Goal: Task Accomplishment & Management: Use online tool/utility

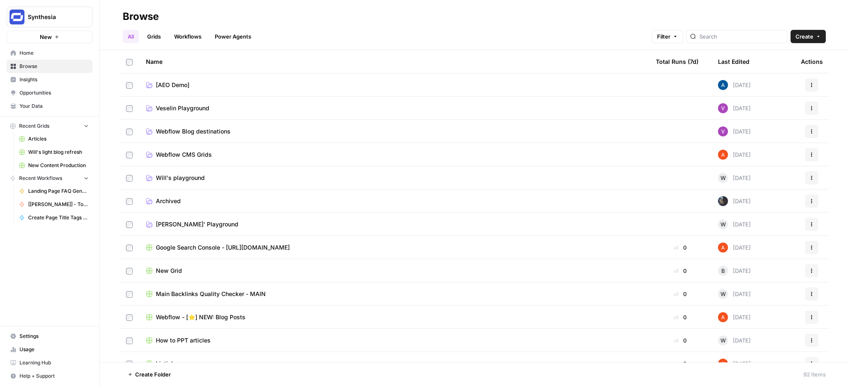
click at [181, 34] on link "Workflows" at bounding box center [187, 36] width 37 height 13
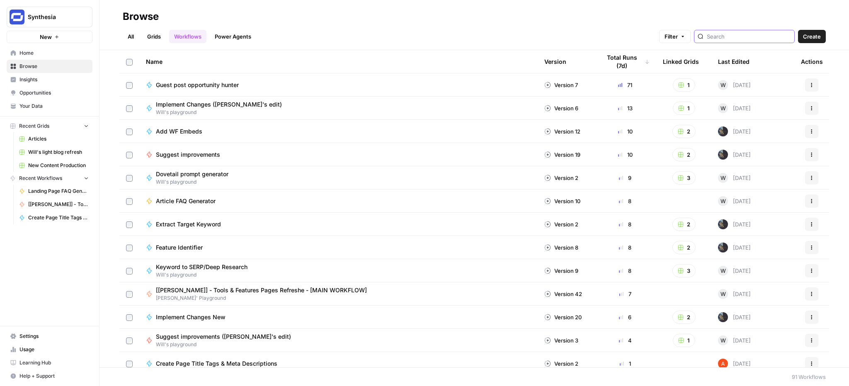
click at [757, 32] on input "search" at bounding box center [749, 36] width 84 height 8
type input "link"
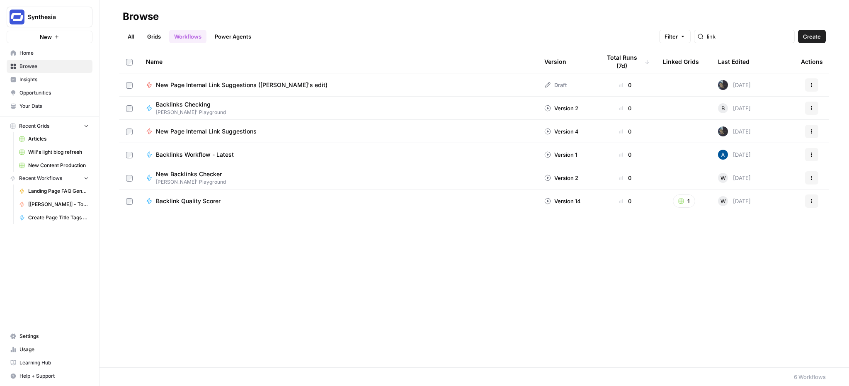
click at [682, 199] on rect "button" at bounding box center [681, 201] width 5 height 5
click at [699, 233] on span "Main Backlinks Quality Checker - MAIN" at bounding box center [722, 231] width 66 height 8
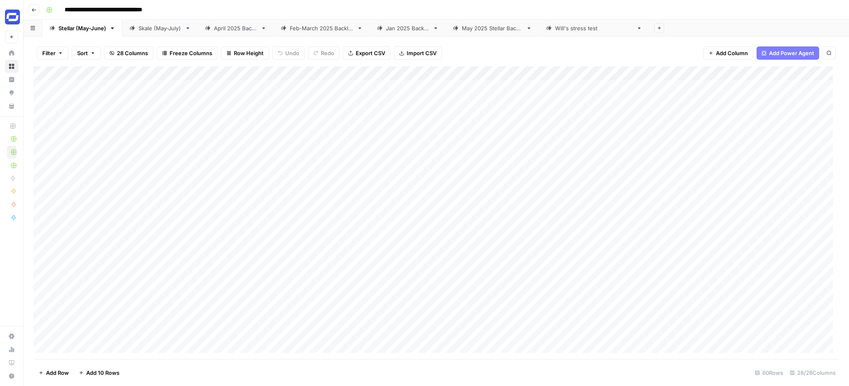
click at [115, 31] on icon "button" at bounding box center [112, 28] width 6 height 6
click at [189, 29] on icon at bounding box center [188, 28] width 6 height 6
click at [189, 28] on icon "button" at bounding box center [188, 28] width 3 height 2
click at [206, 56] on span "Duplicate Sheet" at bounding box center [222, 55] width 40 height 8
drag, startPoint x: 687, startPoint y: 28, endPoint x: 95, endPoint y: 27, distance: 592.0
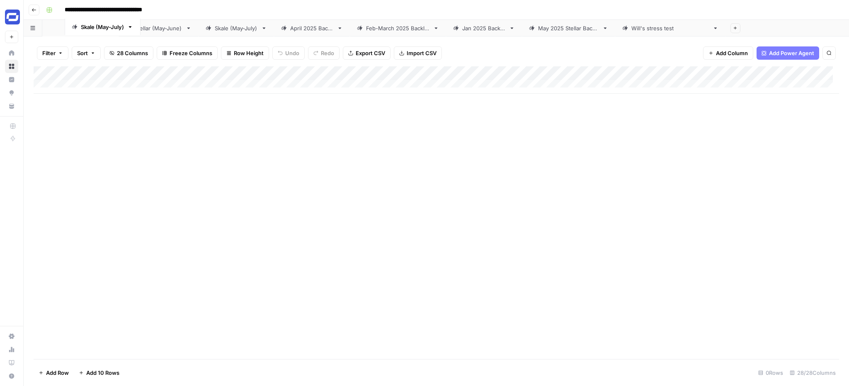
click at [95, 27] on div "Stellar (May-June) Skale (May-July) April 2025 Backlinks Feb-March 2025 Backlin…" at bounding box center [436, 28] width 825 height 17
click at [223, 30] on div "Skale (May-July)" at bounding box center [235, 28] width 43 height 8
click at [70, 25] on div "Skale (May-July)" at bounding box center [79, 28] width 43 height 8
type input "**********"
click at [103, 159] on div "Add Column" at bounding box center [437, 212] width 806 height 293
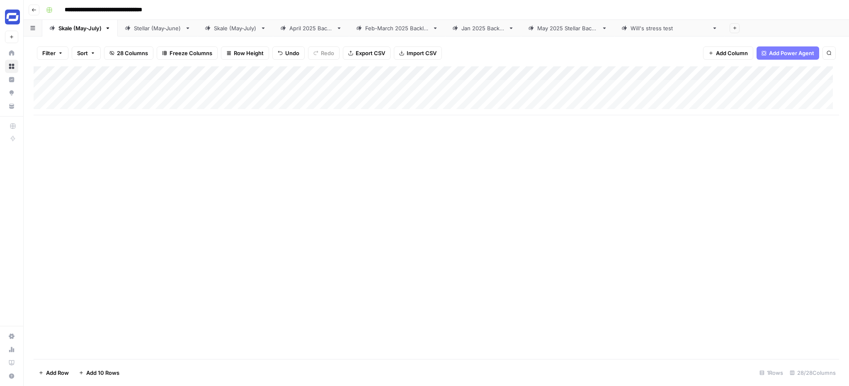
click at [87, 104] on div "Add Column" at bounding box center [437, 90] width 806 height 49
click at [95, 87] on div "Add Column" at bounding box center [437, 101] width 806 height 70
click at [95, 87] on input at bounding box center [132, 89] width 133 height 10
type input "**********"
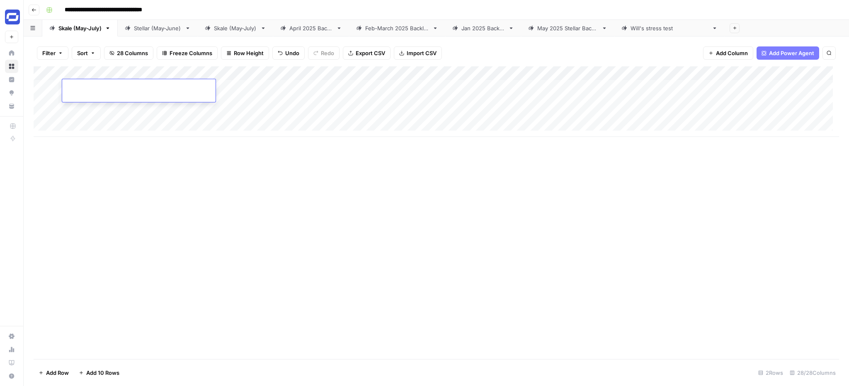
click at [275, 193] on div "Add Column" at bounding box center [437, 212] width 806 height 293
click at [133, 87] on div "Add Column" at bounding box center [437, 101] width 806 height 70
type input "**********"
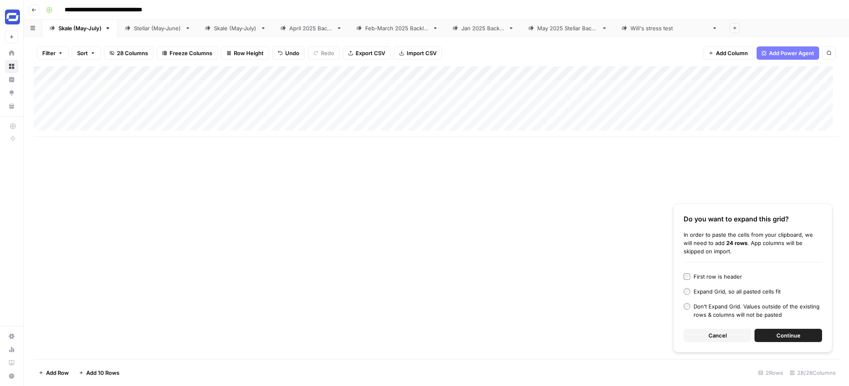
click at [781, 335] on span "Continue" at bounding box center [789, 335] width 24 height 8
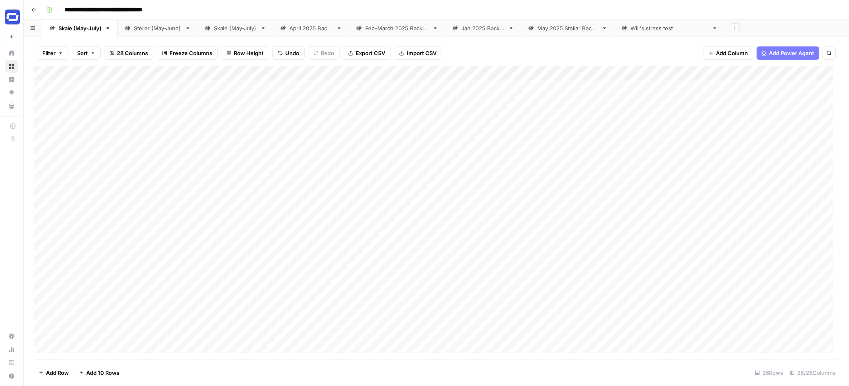
click at [304, 75] on div "Add Column" at bounding box center [437, 212] width 806 height 293
click at [322, 93] on span "All Rows" at bounding box center [333, 92] width 52 height 8
click at [93, 27] on div "Skale (May-July)" at bounding box center [79, 28] width 43 height 8
click at [93, 29] on input "**********" at bounding box center [80, 28] width 45 height 11
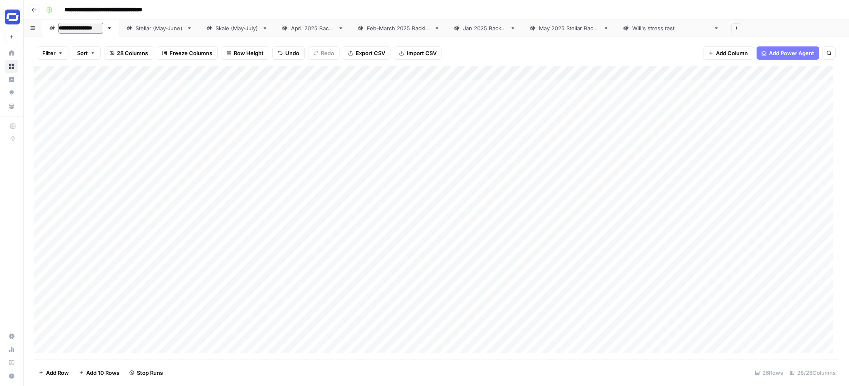
click at [93, 29] on input "**********" at bounding box center [80, 28] width 45 height 11
type input "**********"
click at [643, 203] on div "Add Column" at bounding box center [437, 212] width 806 height 293
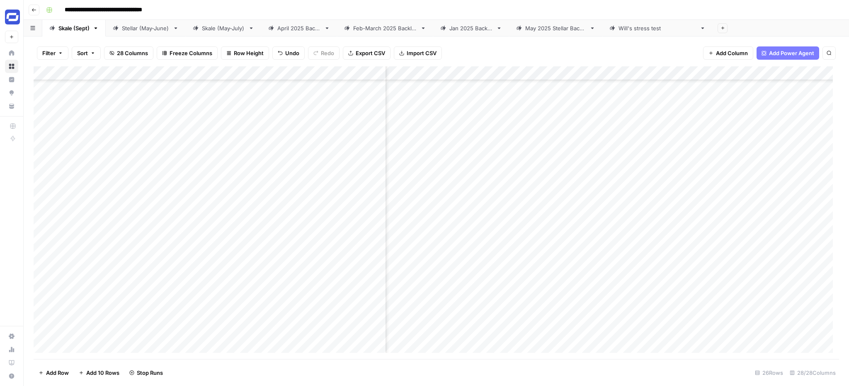
click at [614, 279] on div "Add Column" at bounding box center [437, 212] width 806 height 293
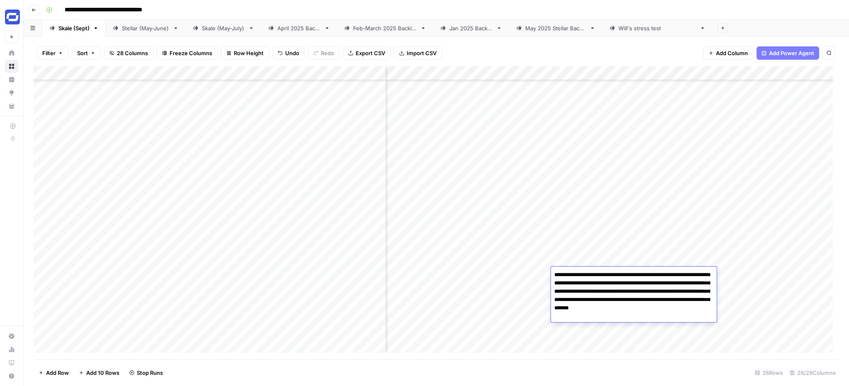
click at [614, 279] on textarea "**********" at bounding box center [634, 295] width 166 height 53
click at [611, 256] on div "Add Column" at bounding box center [437, 212] width 806 height 293
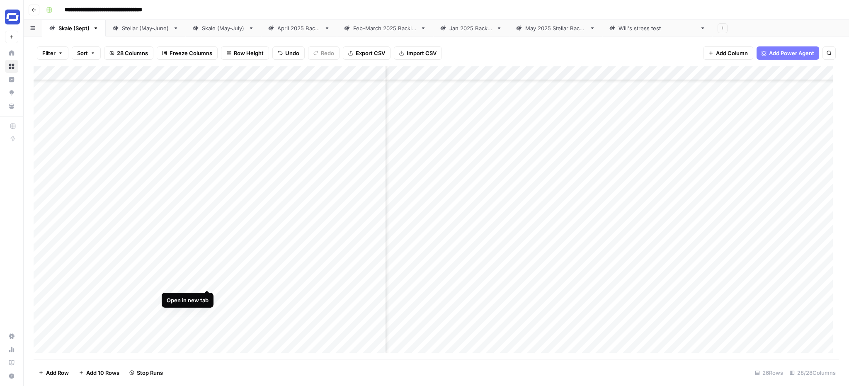
click at [206, 273] on div "Add Column" at bounding box center [437, 212] width 806 height 293
click at [206, 251] on div "Add Column" at bounding box center [437, 212] width 806 height 293
click at [204, 244] on div "Add Column" at bounding box center [437, 212] width 806 height 293
click at [292, 245] on div "Add Column" at bounding box center [437, 212] width 806 height 293
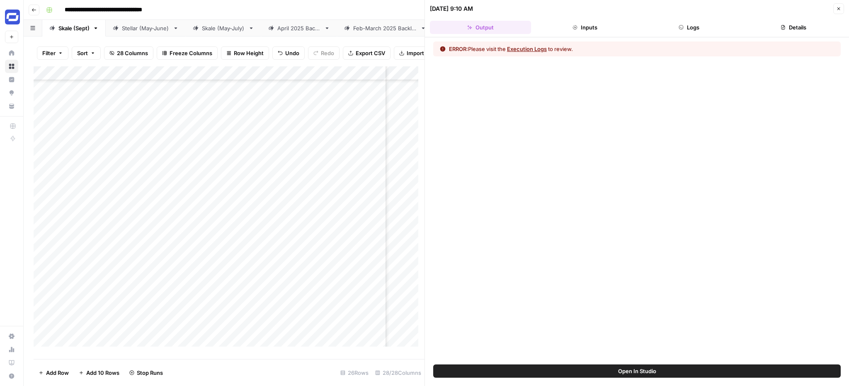
click at [694, 28] on button "Logs" at bounding box center [689, 27] width 101 height 13
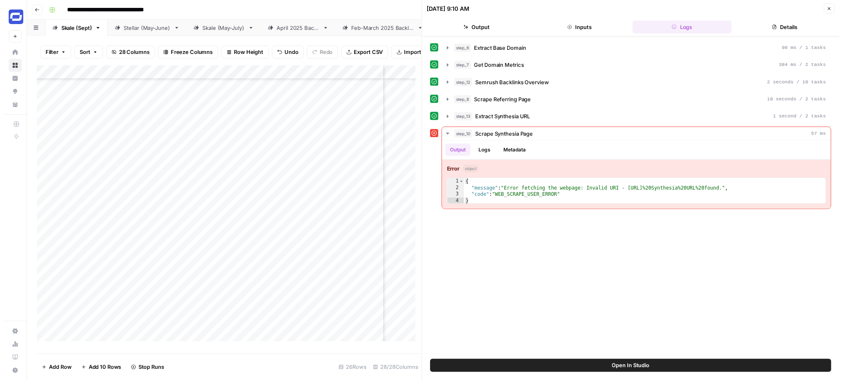
scroll to position [308, 100]
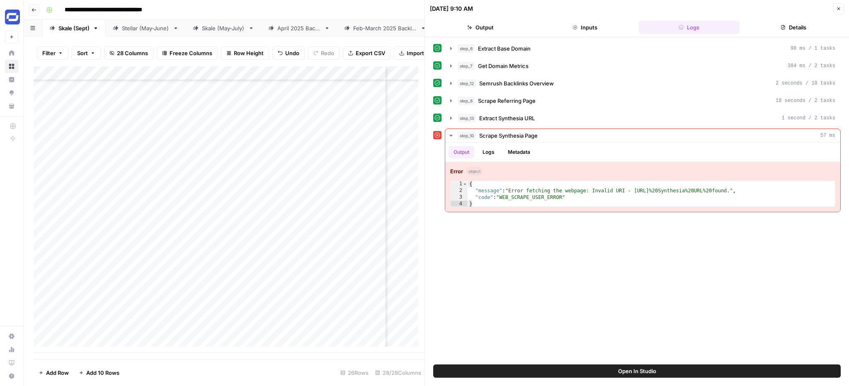
click at [841, 9] on span "Close" at bounding box center [841, 9] width 0 height 0
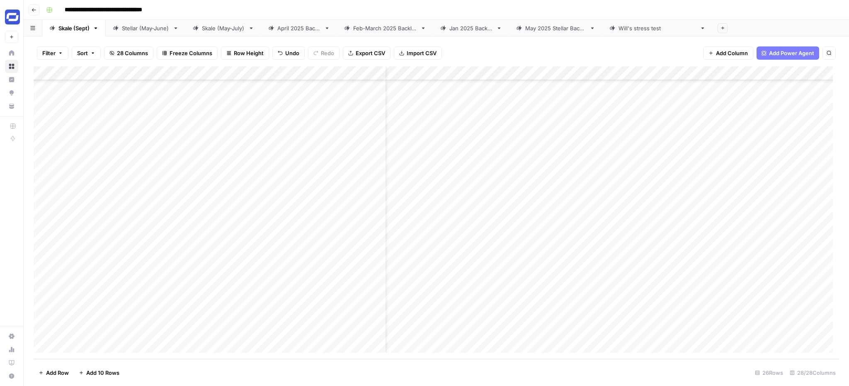
scroll to position [301, 0]
click at [206, 280] on div "Add Column" at bounding box center [437, 212] width 806 height 293
click at [410, 179] on div "Add Column" at bounding box center [437, 212] width 806 height 293
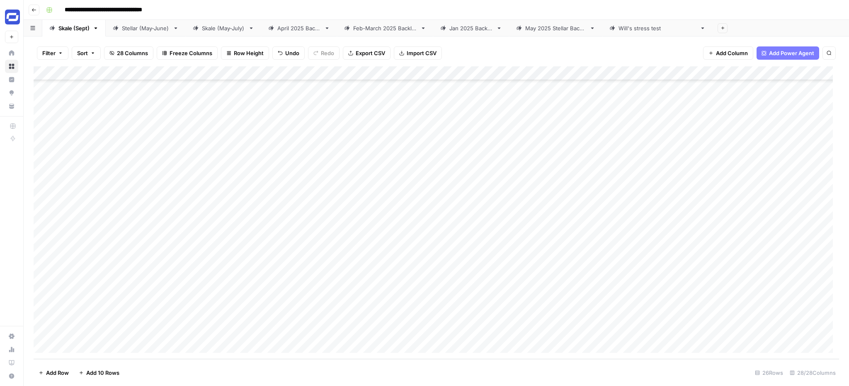
click at [410, 324] on div "Add Column" at bounding box center [437, 212] width 806 height 293
click at [410, 88] on div "Add Column" at bounding box center [437, 212] width 806 height 293
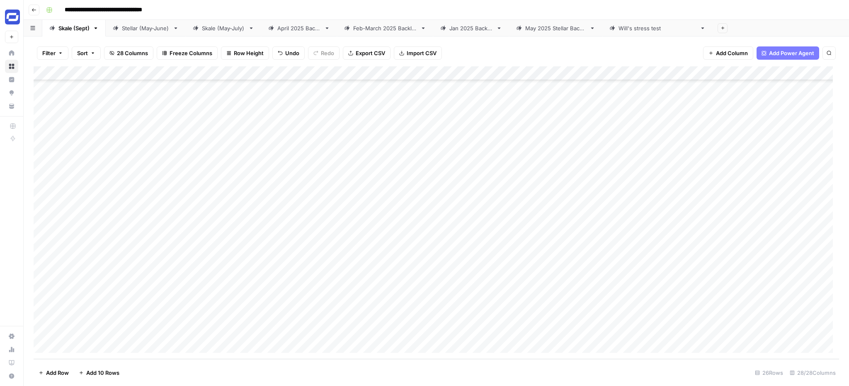
click at [431, 324] on div "Add Column" at bounding box center [437, 212] width 806 height 293
click at [215, 27] on div "Skale (May-July)" at bounding box center [223, 28] width 43 height 8
click at [425, 90] on div "Add Column" at bounding box center [437, 212] width 806 height 293
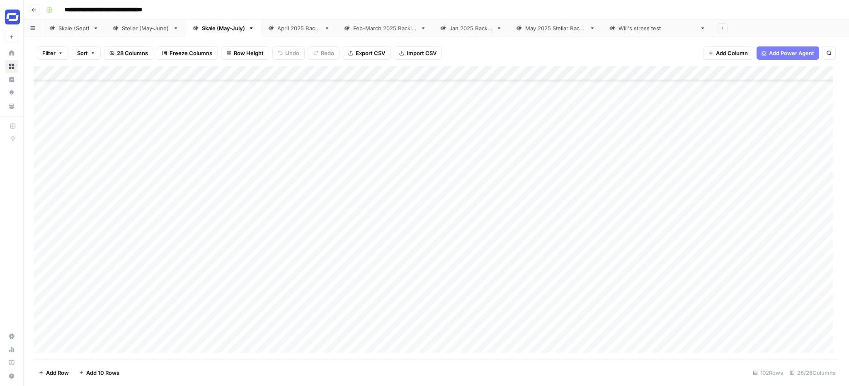
click at [403, 327] on div "Add Column" at bounding box center [437, 212] width 806 height 293
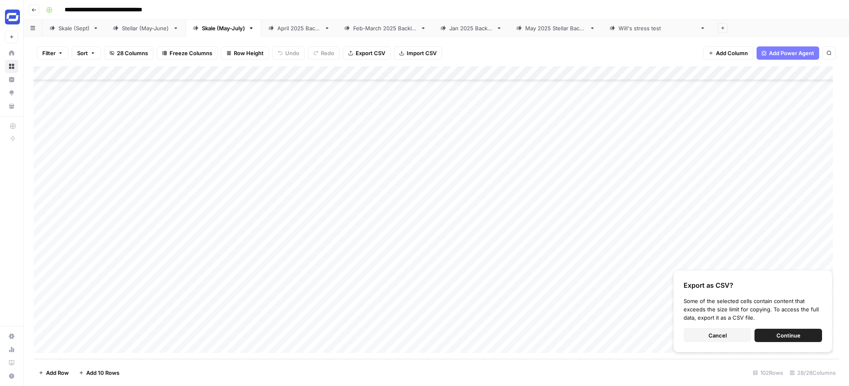
click at [417, 322] on div "Add Column" at bounding box center [437, 212] width 806 height 293
click at [410, 94] on div "Add Column" at bounding box center [437, 212] width 806 height 293
click at [413, 94] on button "button" at bounding box center [423, 91] width 75 height 22
click at [516, 93] on div "Add Column" at bounding box center [437, 212] width 806 height 293
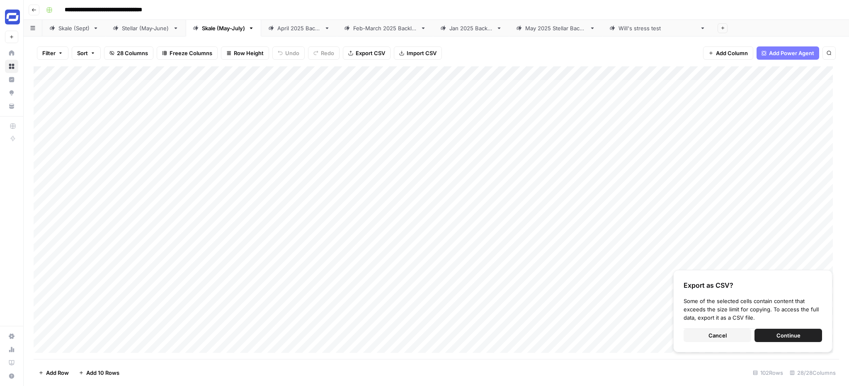
click at [413, 87] on div "Add Column" at bounding box center [437, 212] width 806 height 293
click at [407, 329] on div "Add Column" at bounding box center [437, 212] width 806 height 293
drag, startPoint x: 489, startPoint y: 332, endPoint x: 427, endPoint y: 86, distance: 254.3
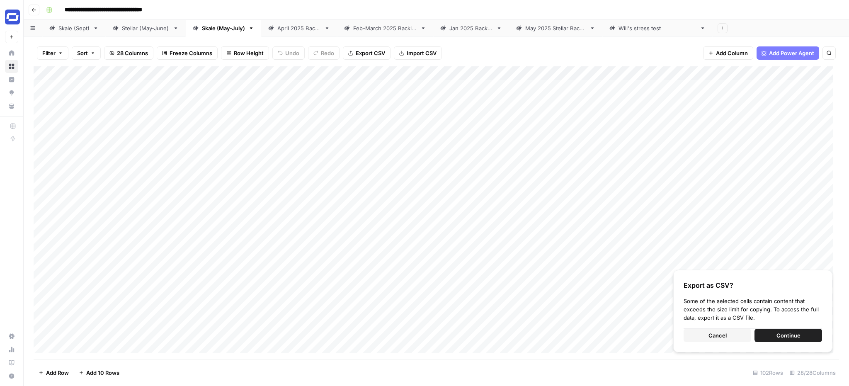
click at [427, 86] on div "Add Column" at bounding box center [437, 212] width 806 height 293
click at [451, 86] on button "button" at bounding box center [423, 91] width 75 height 22
click at [364, 52] on span "Export CSV" at bounding box center [370, 53] width 29 height 8
click at [73, 28] on div "Skale (Sept)" at bounding box center [73, 28] width 31 height 8
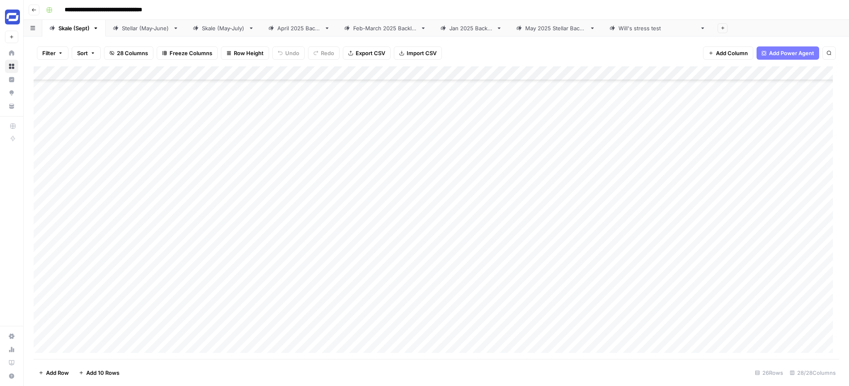
scroll to position [301, 0]
click at [643, 322] on div "Add Column" at bounding box center [437, 212] width 806 height 293
